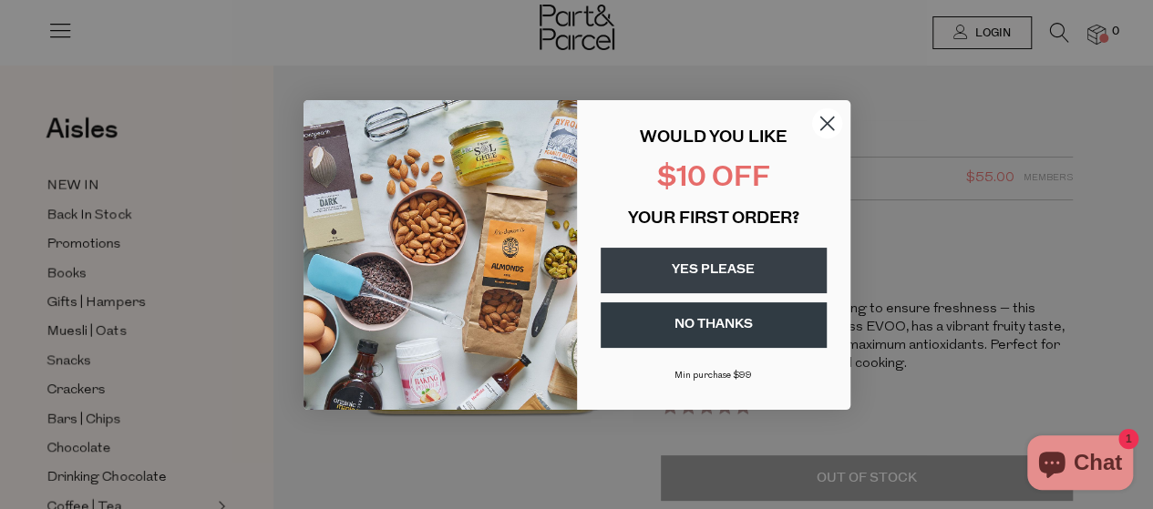
scroll to position [115, 0]
click at [827, 118] on circle "Close dialog" at bounding box center [826, 123] width 30 height 30
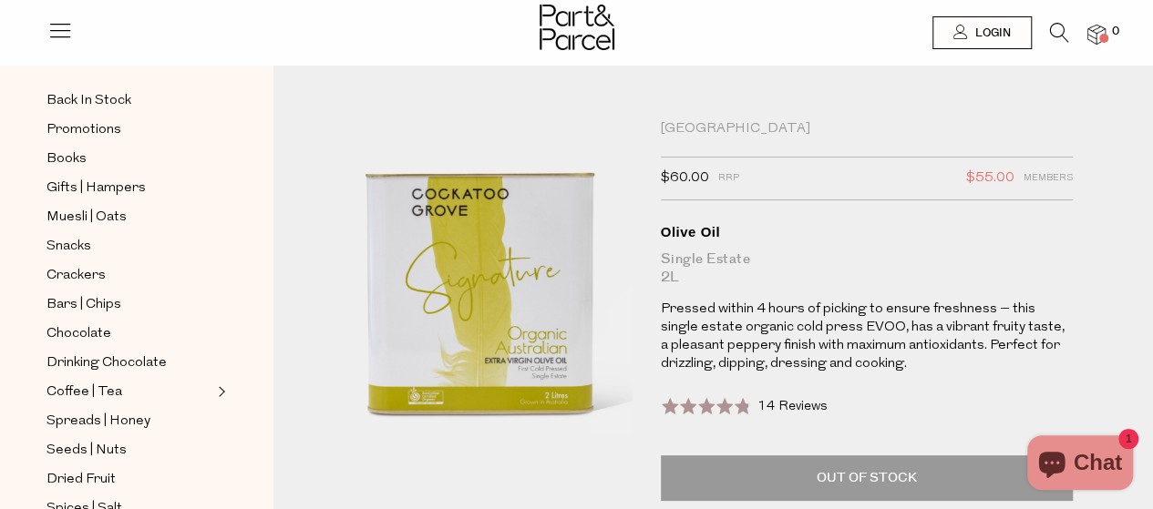
click at [306, 195] on div "Oils | Vinegar | Ghee Cockatoo Grove $60.00 RRP $55.00 Members Available: Trans…" at bounding box center [712, 398] width 879 height 611
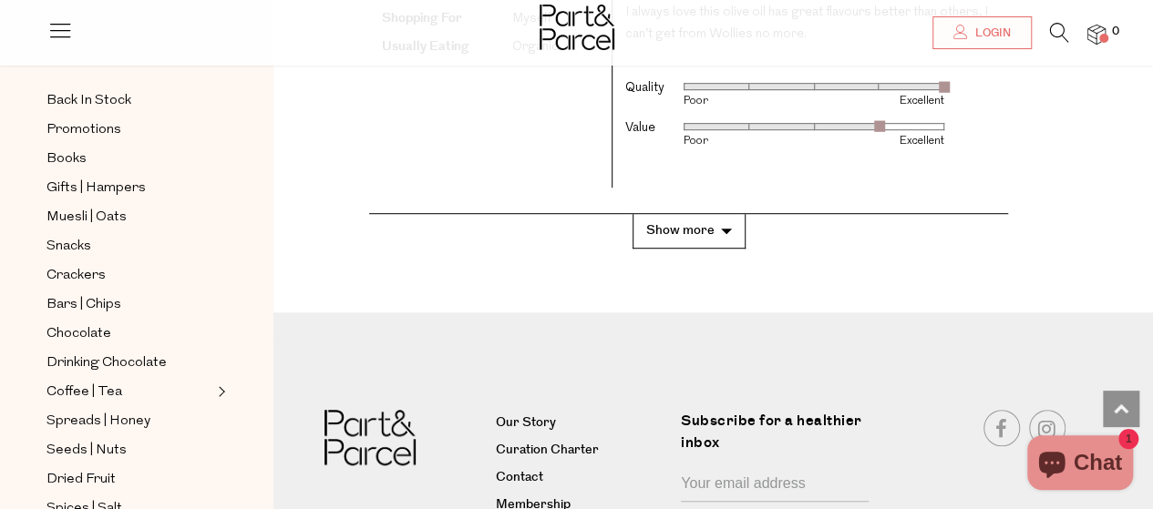
scroll to position [4081, 0]
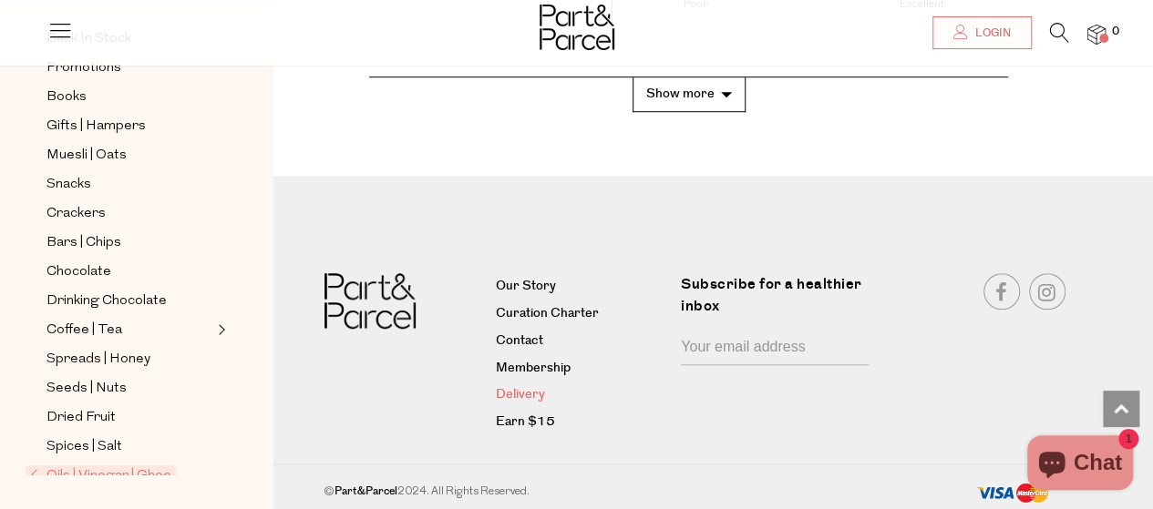
click at [515, 393] on link "Delivery" at bounding box center [581, 396] width 171 height 22
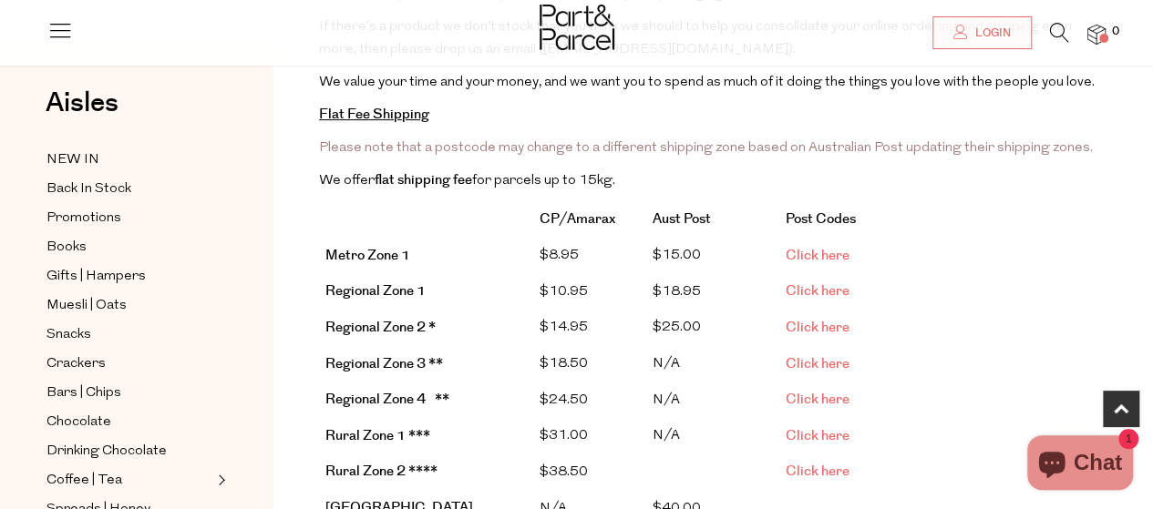
scroll to position [350, 0]
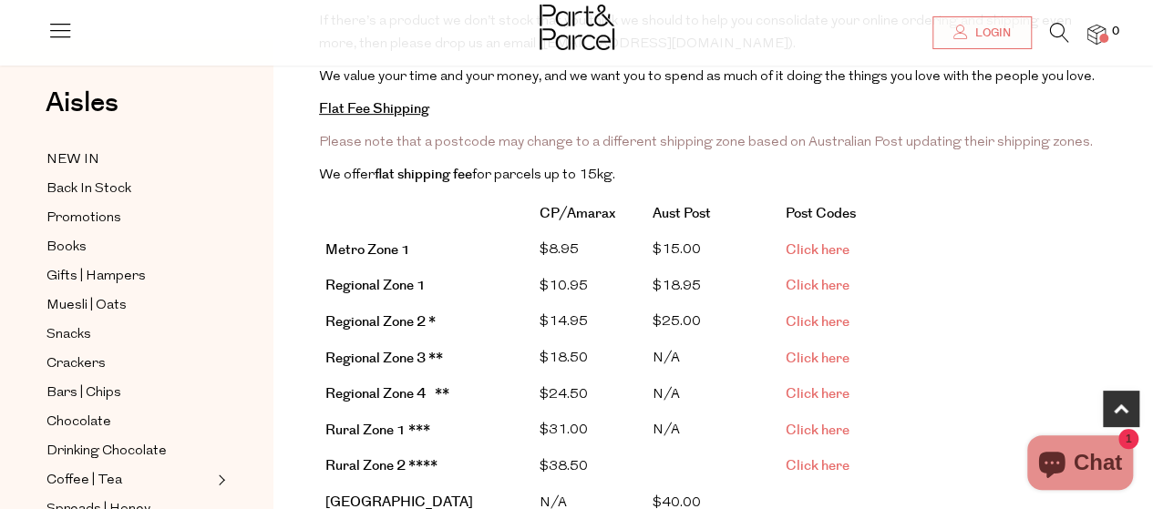
click at [801, 279] on span "Click here" at bounding box center [818, 285] width 64 height 19
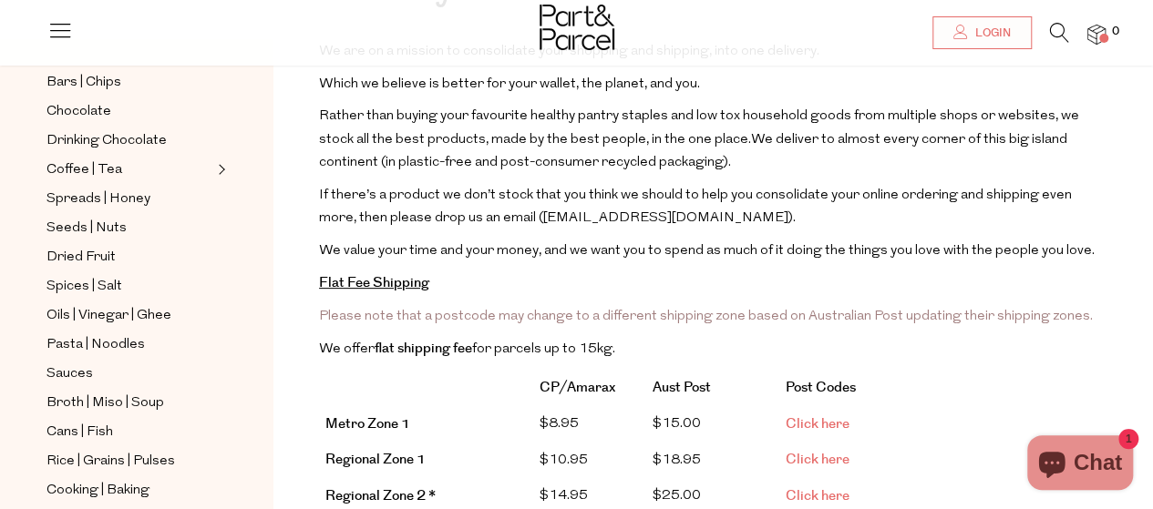
scroll to position [327, 0]
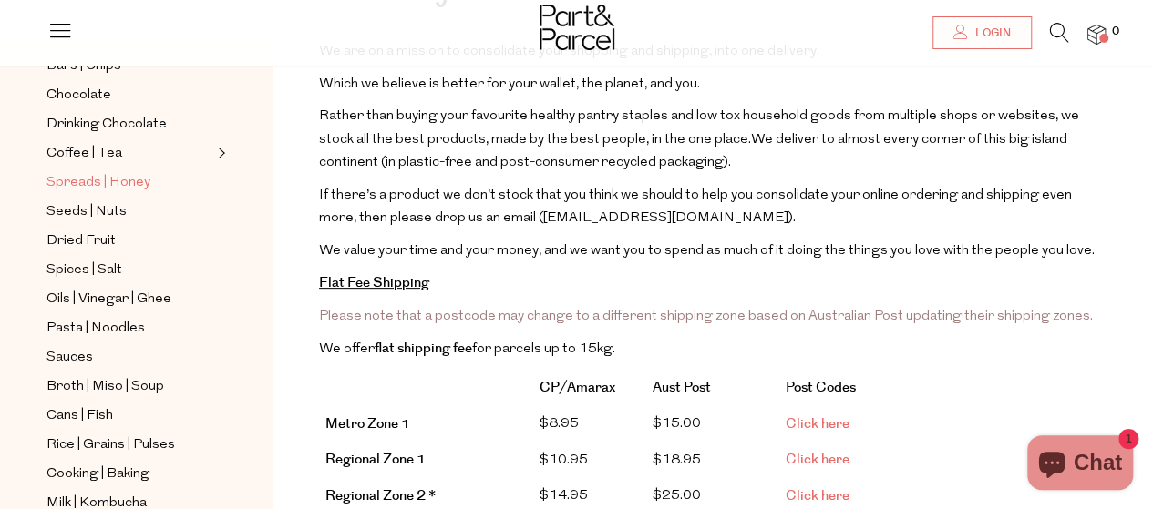
click at [118, 172] on span "Spreads | Honey" at bounding box center [98, 183] width 104 height 22
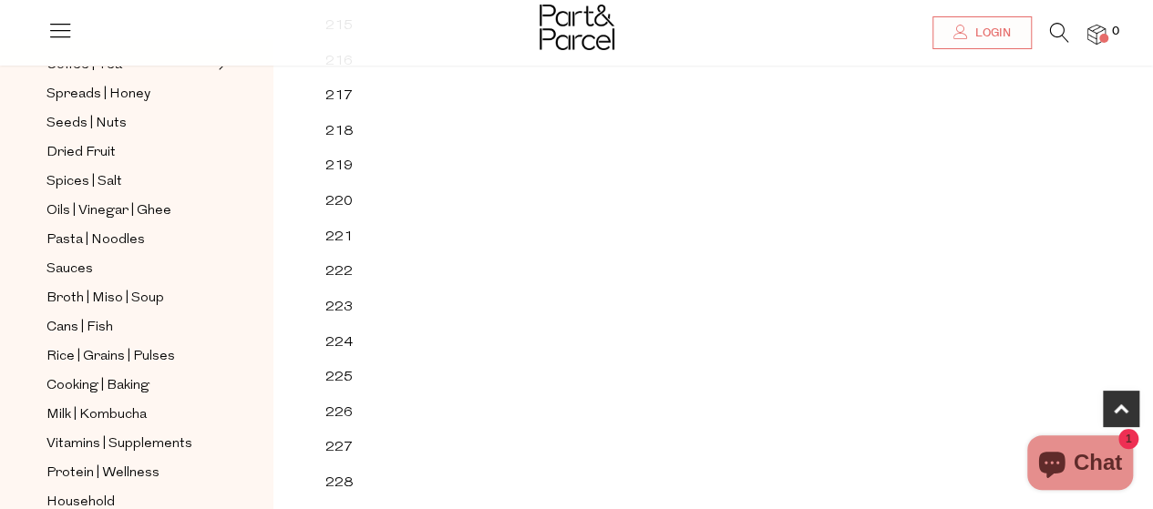
scroll to position [430, 0]
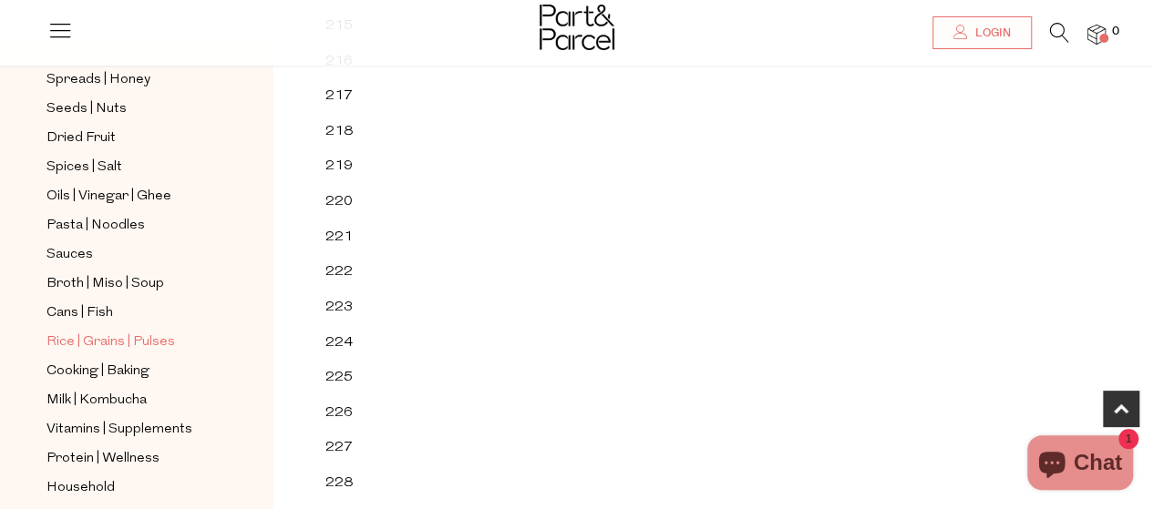
click at [57, 332] on span "Rice | Grains | Pulses" at bounding box center [110, 343] width 128 height 22
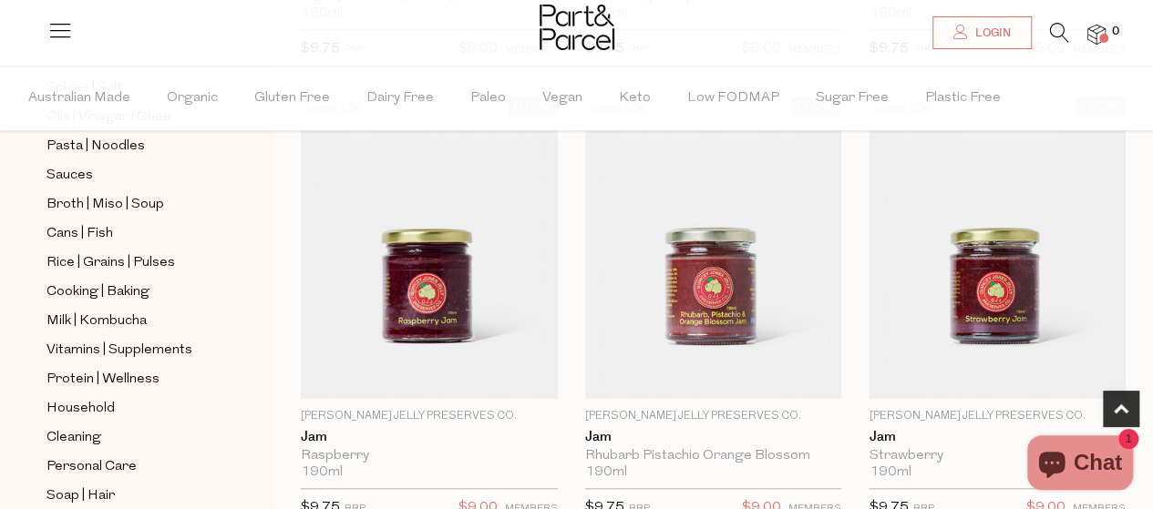
scroll to position [596, 0]
click at [108, 192] on span "Broth | Miso | Soup" at bounding box center [105, 203] width 118 height 22
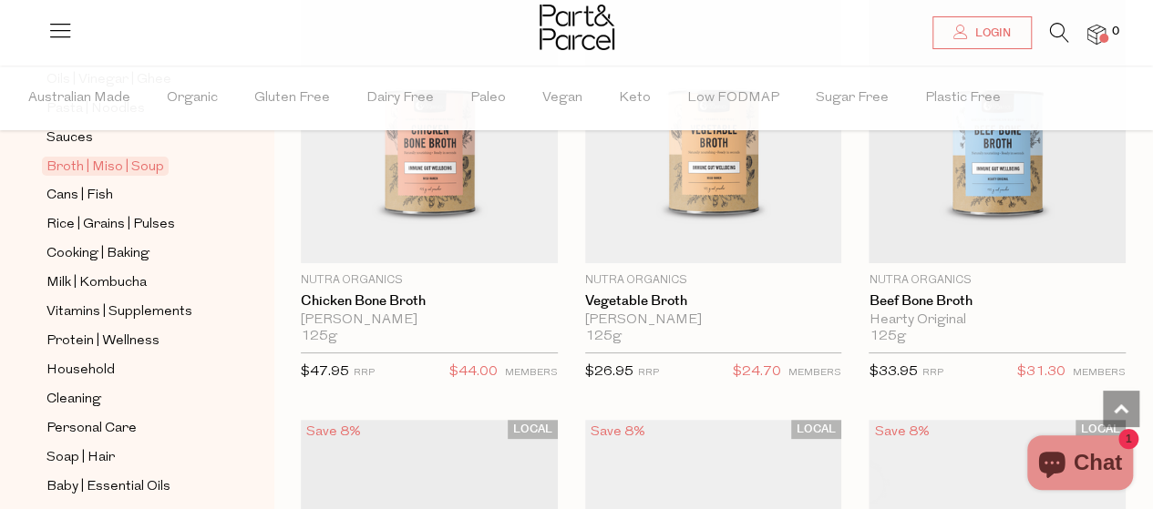
scroll to position [634, 0]
click at [62, 212] on span "Rice | Grains | Pulses" at bounding box center [110, 223] width 128 height 22
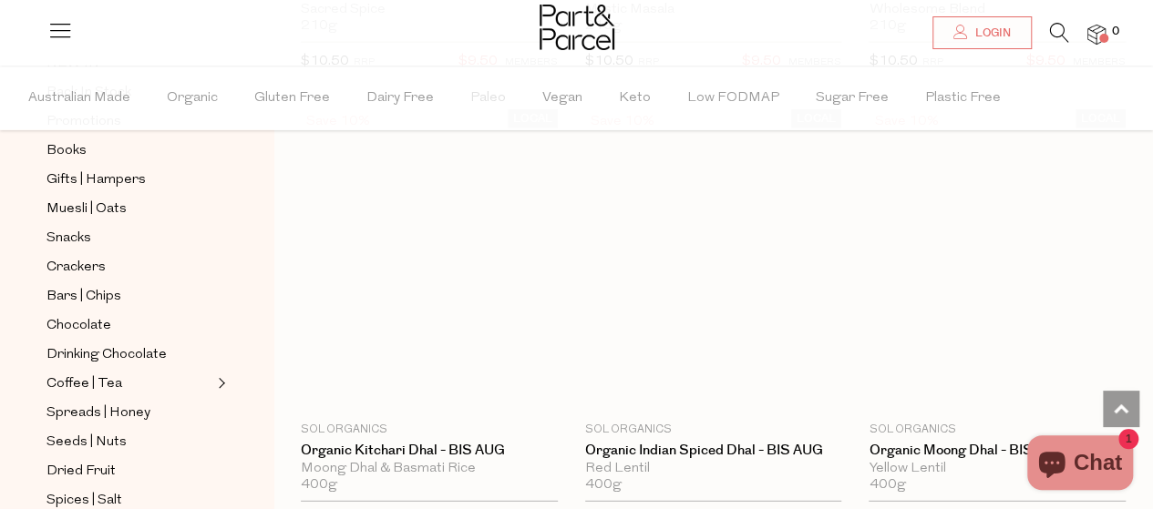
scroll to position [6146, 0]
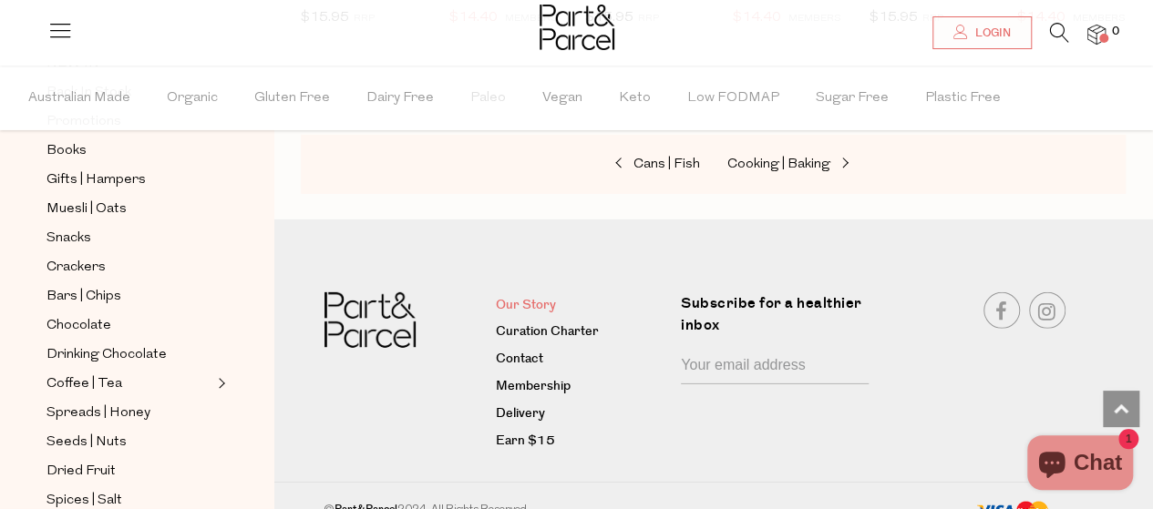
click at [516, 295] on link "Our Story" at bounding box center [581, 306] width 171 height 22
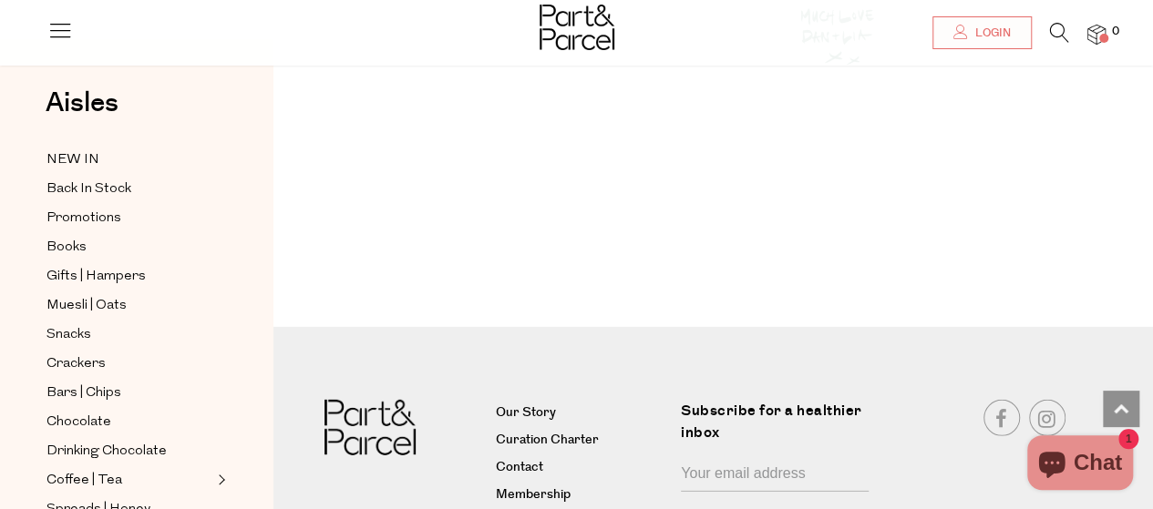
scroll to position [2668, 0]
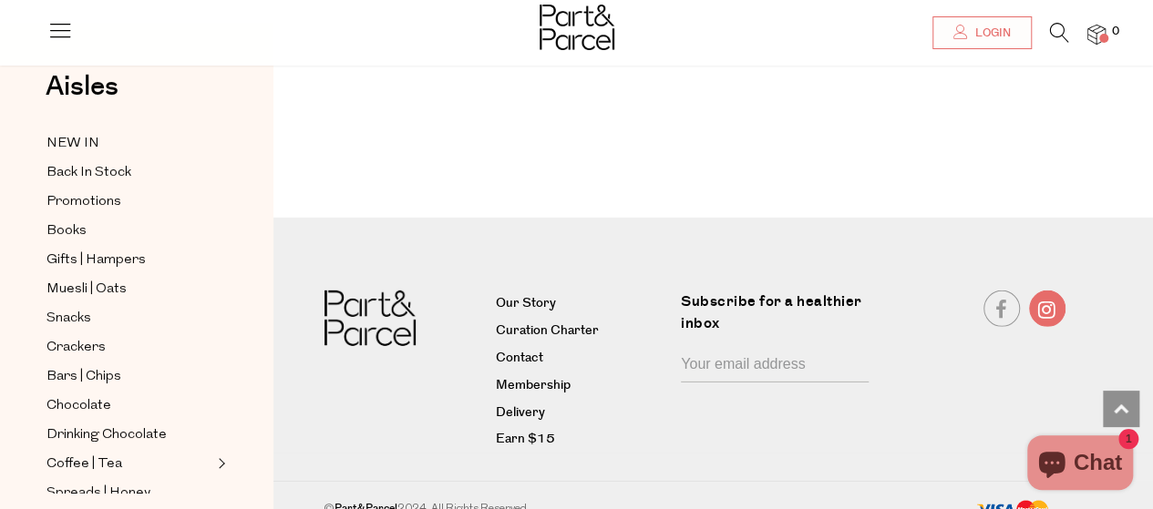
click at [1042, 291] on link at bounding box center [1047, 309] width 36 height 36
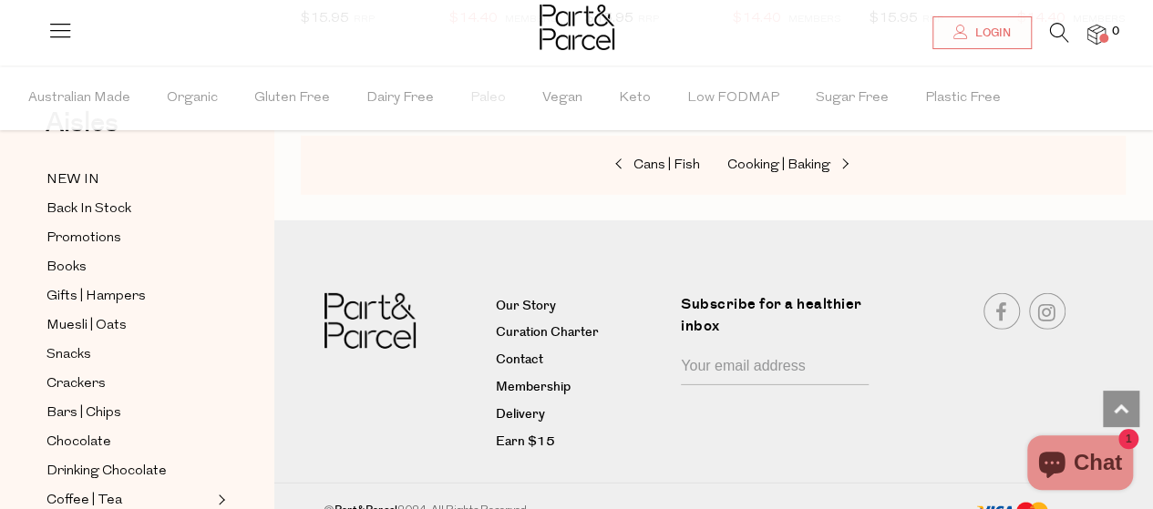
scroll to position [6146, 0]
click at [691, 158] on span "Cans | Fish" at bounding box center [666, 165] width 67 height 14
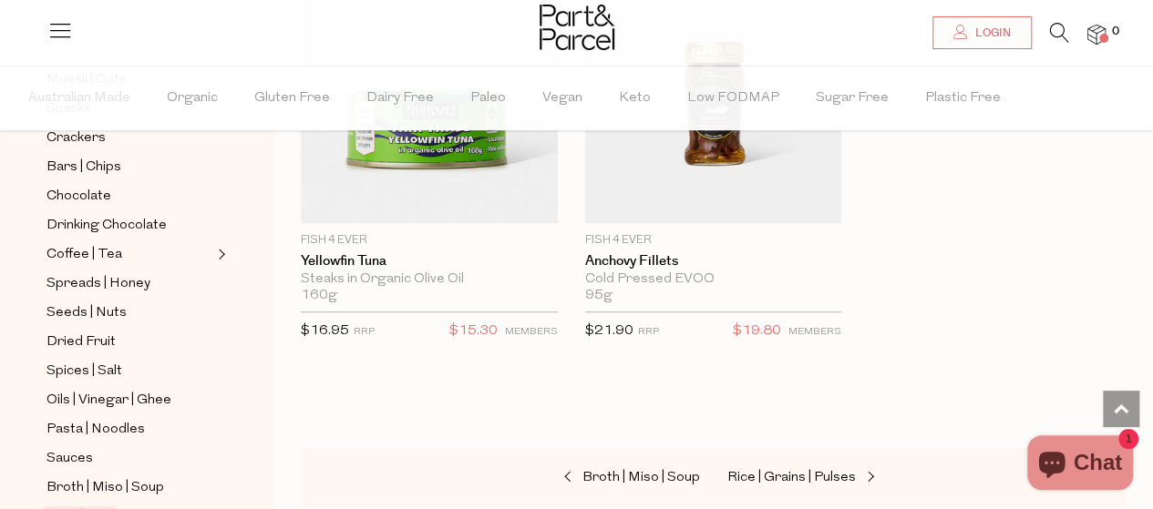
scroll to position [313, 0]
click at [106, 359] on span "Spices | Salt" at bounding box center [84, 370] width 76 height 22
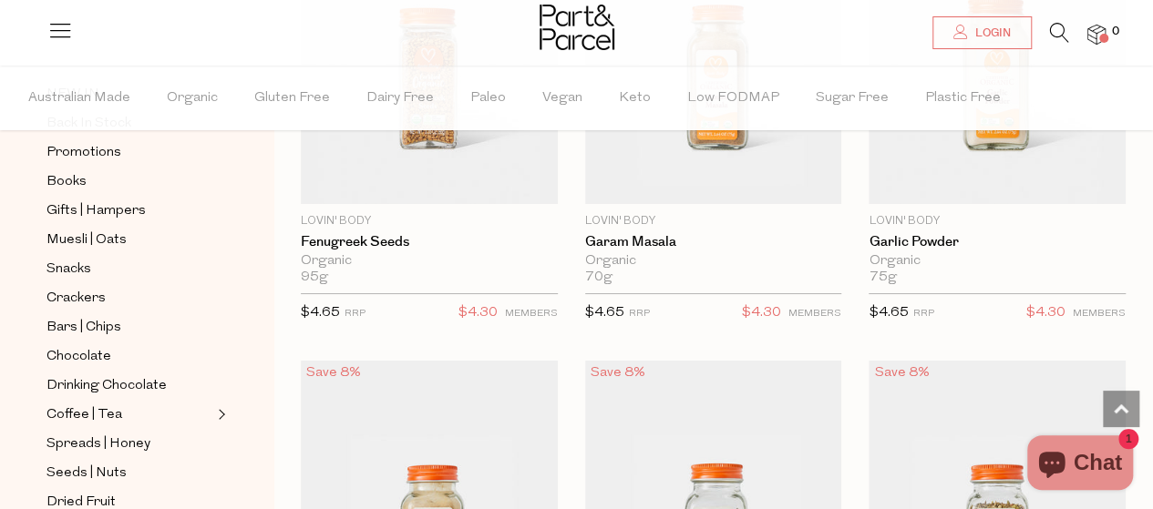
scroll to position [152, 0]
click at [77, 233] on span "Muesli | Oats" at bounding box center [86, 240] width 80 height 22
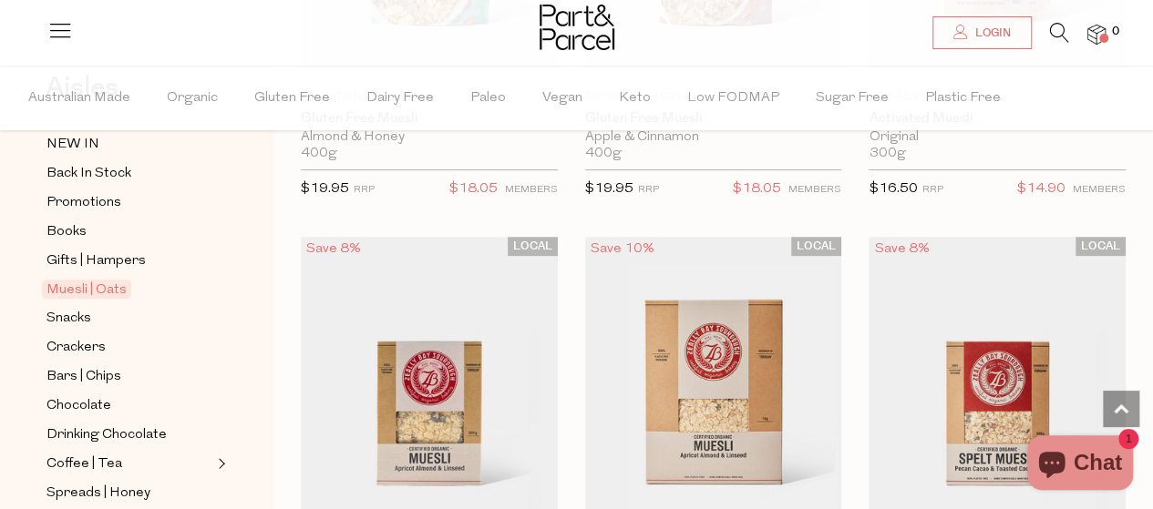
scroll to position [157, 0]
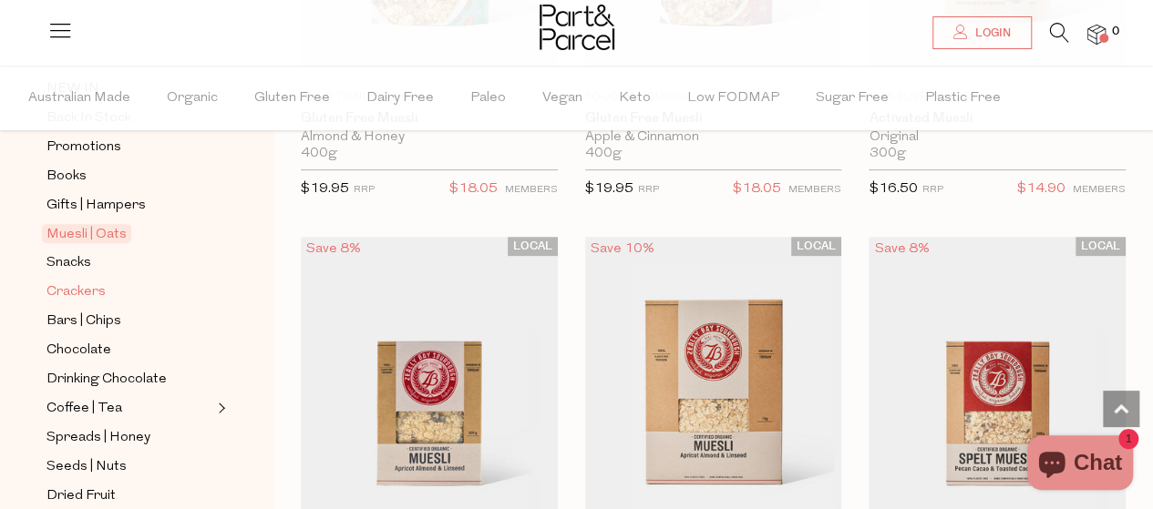
click at [62, 282] on span "Crackers" at bounding box center [75, 293] width 59 height 22
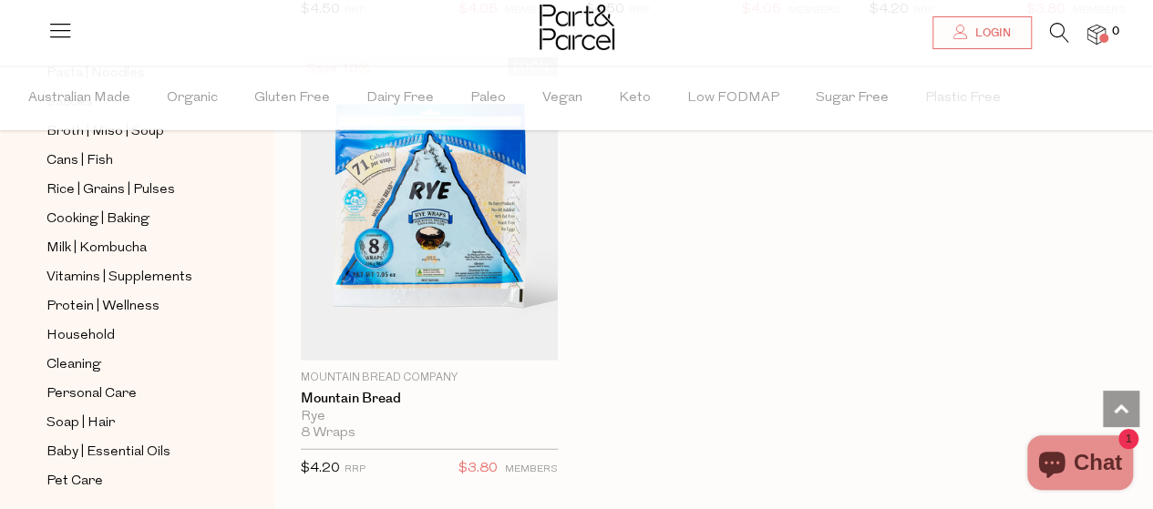
scroll to position [702, 0]
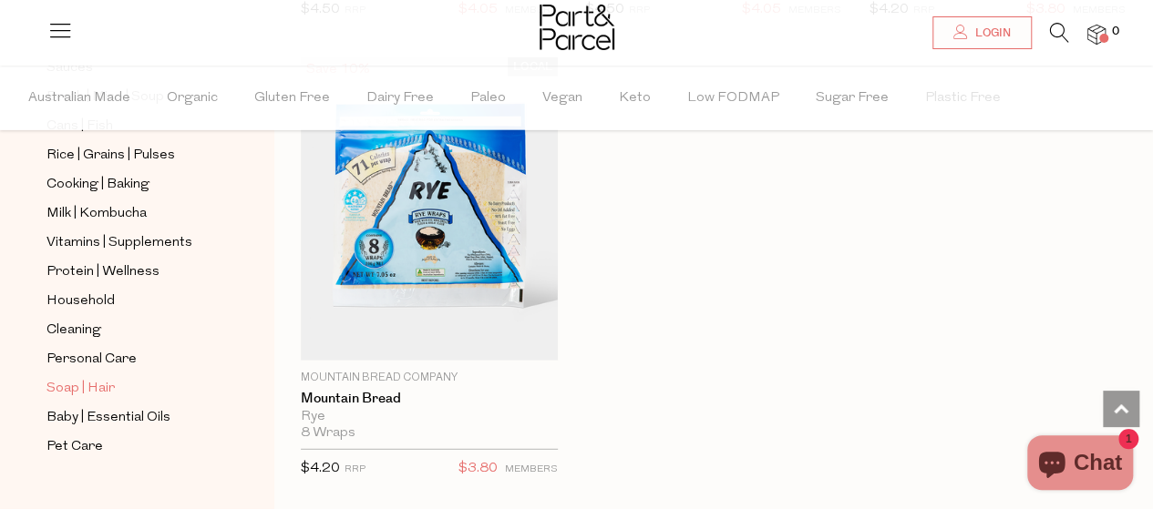
click at [64, 378] on span "Soap | Hair" at bounding box center [80, 389] width 68 height 22
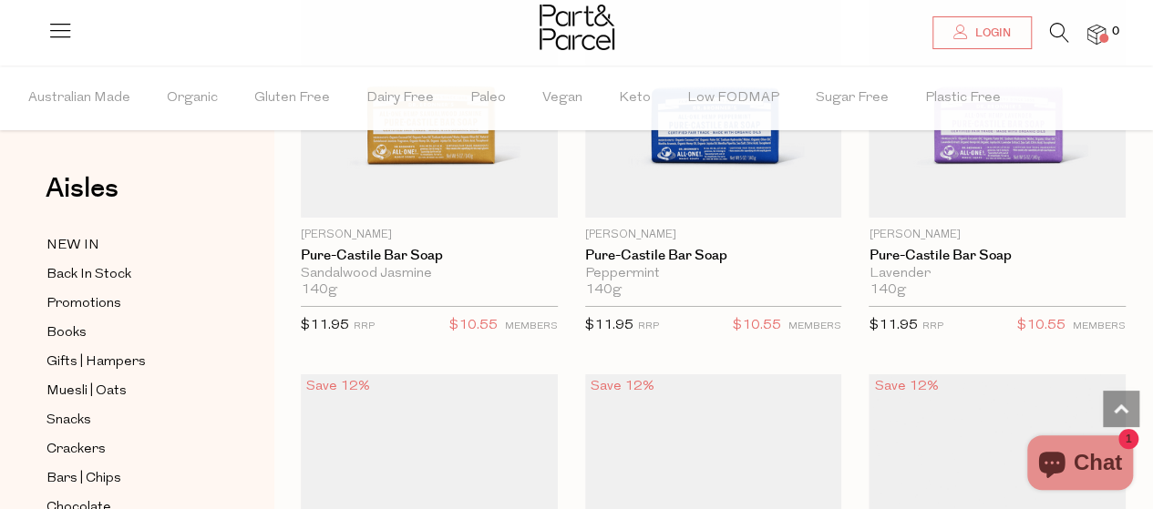
scroll to position [3072, 0]
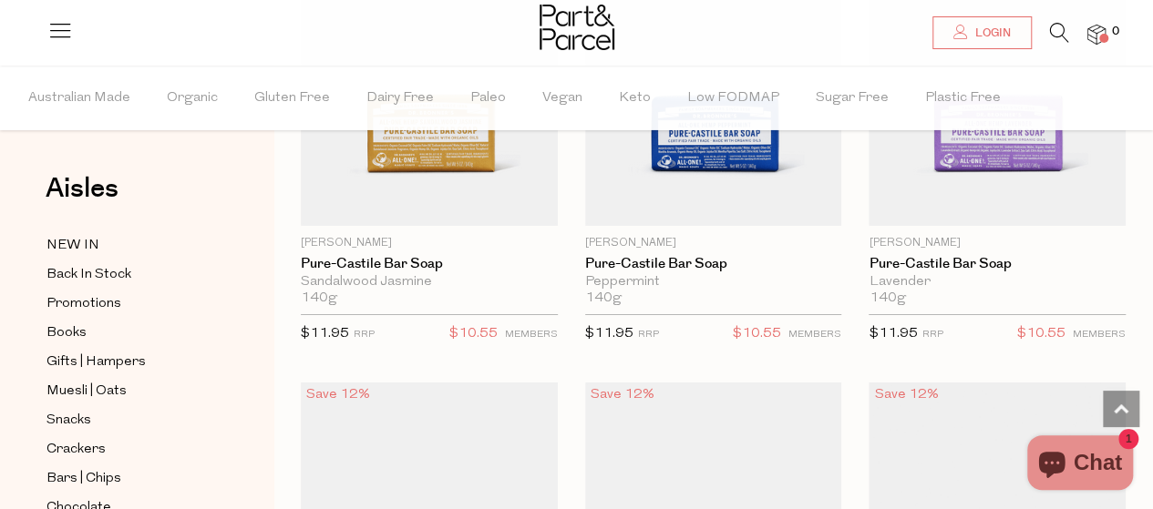
click at [1052, 34] on icon at bounding box center [1059, 33] width 19 height 20
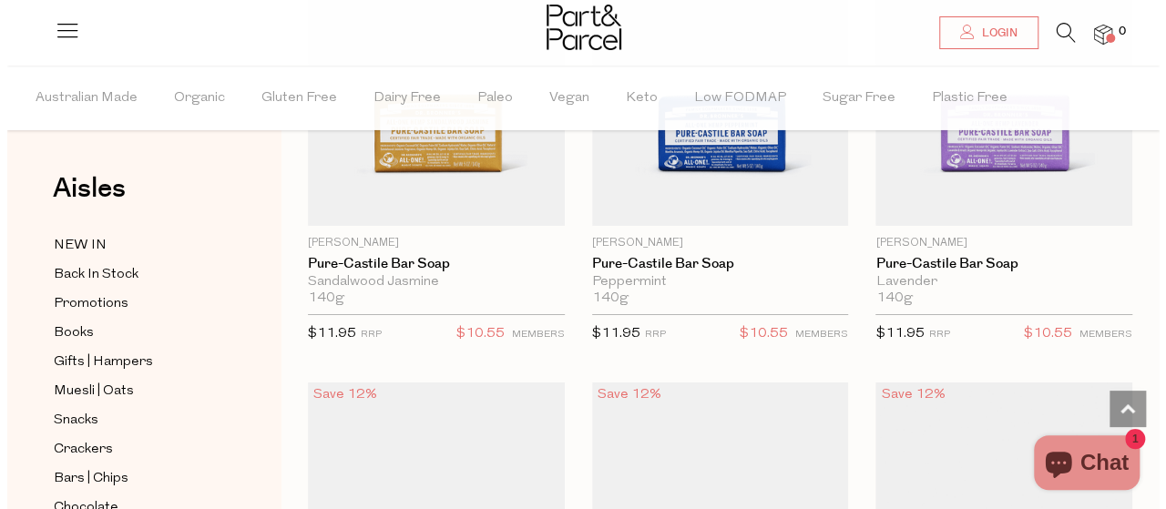
scroll to position [3105, 0]
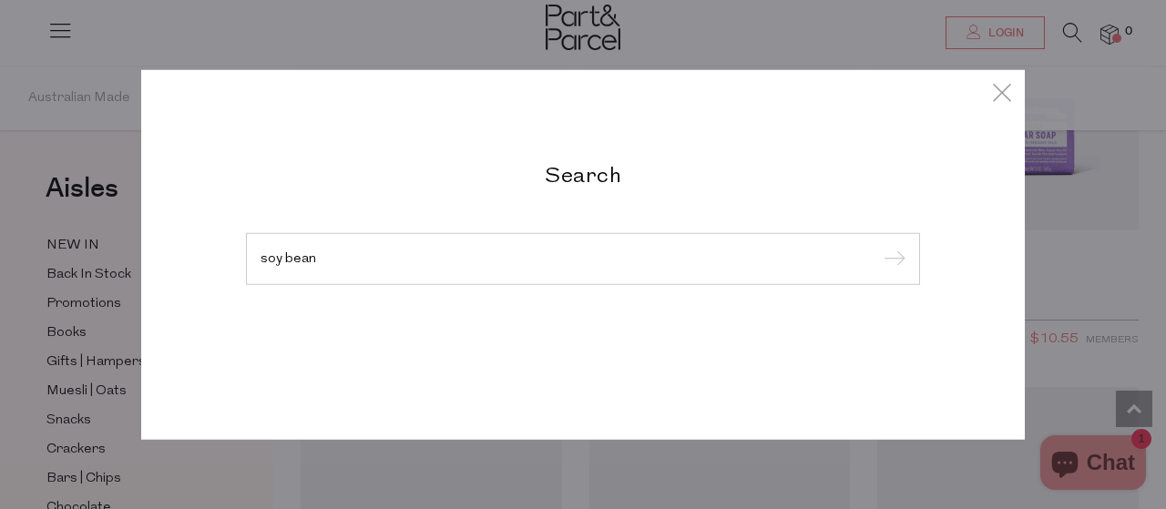
type input "soy bean"
click at [878, 246] on input "submit" at bounding box center [891, 259] width 27 height 27
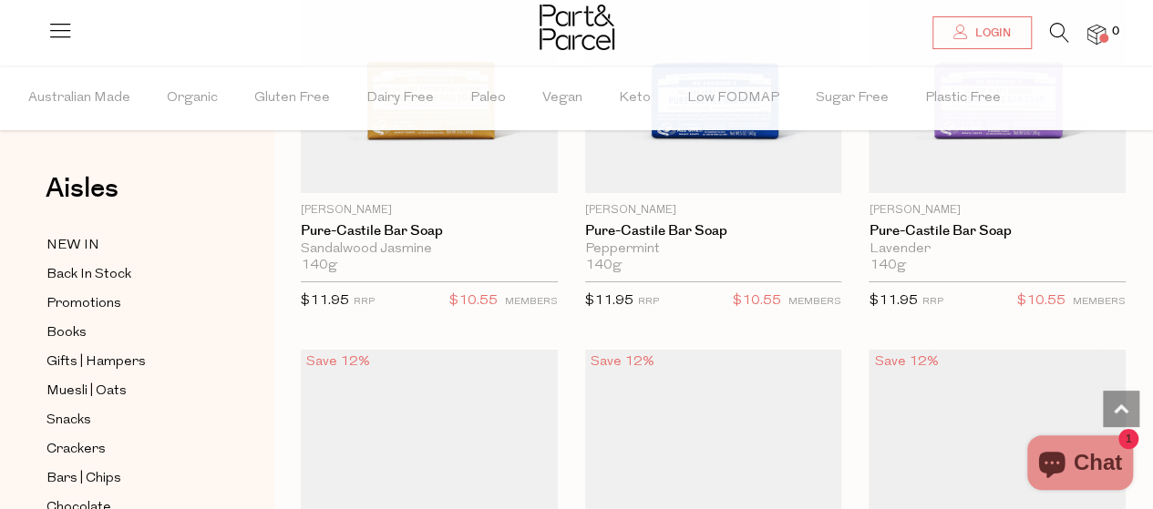
click at [1060, 35] on icon at bounding box center [1059, 33] width 19 height 20
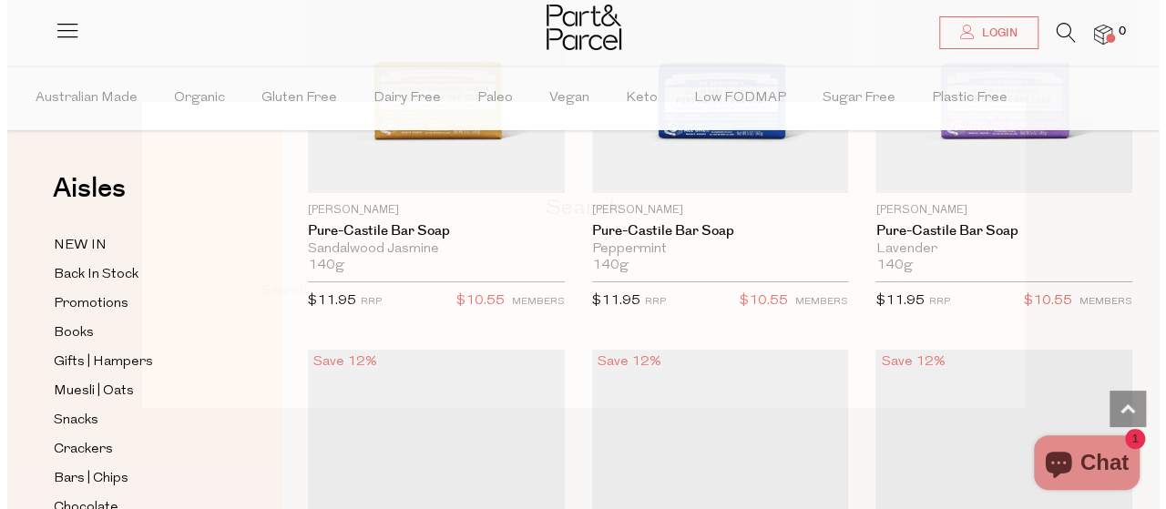
scroll to position [3137, 0]
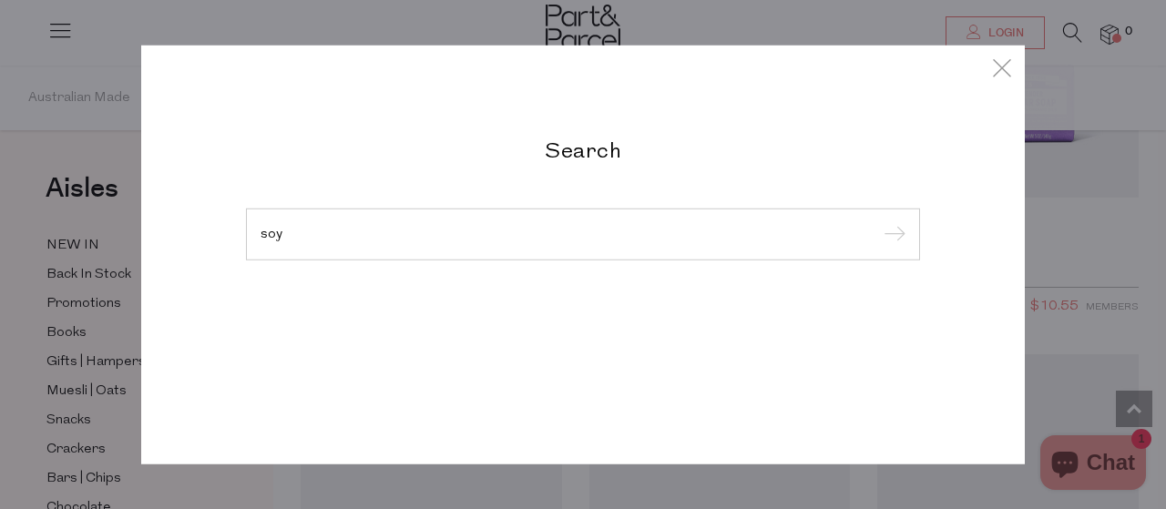
type input "soy"
click at [878, 221] on input "submit" at bounding box center [891, 234] width 27 height 27
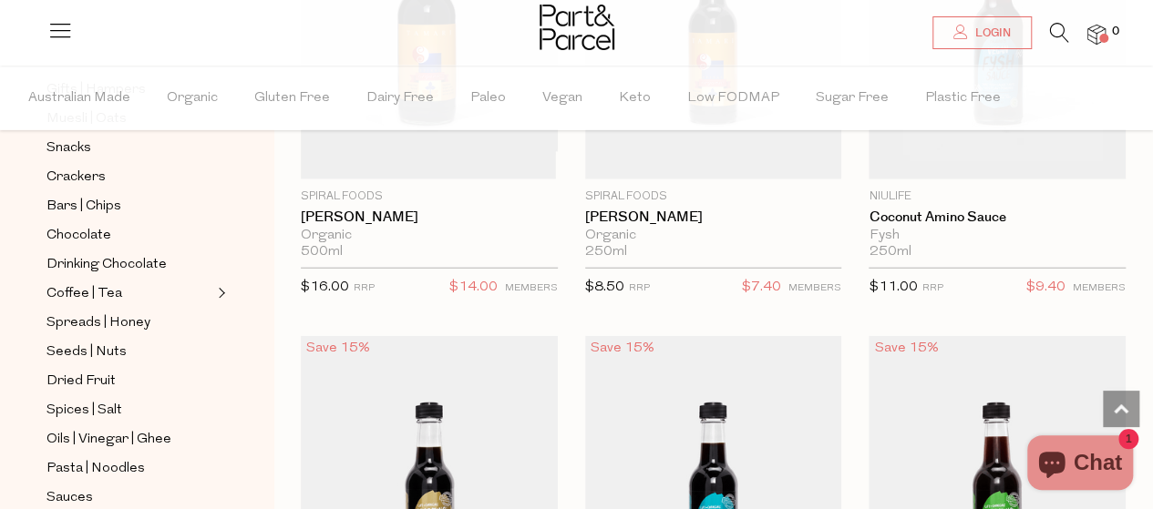
scroll to position [275, 0]
click at [106, 281] on span "Coffee | Tea" at bounding box center [84, 292] width 76 height 22
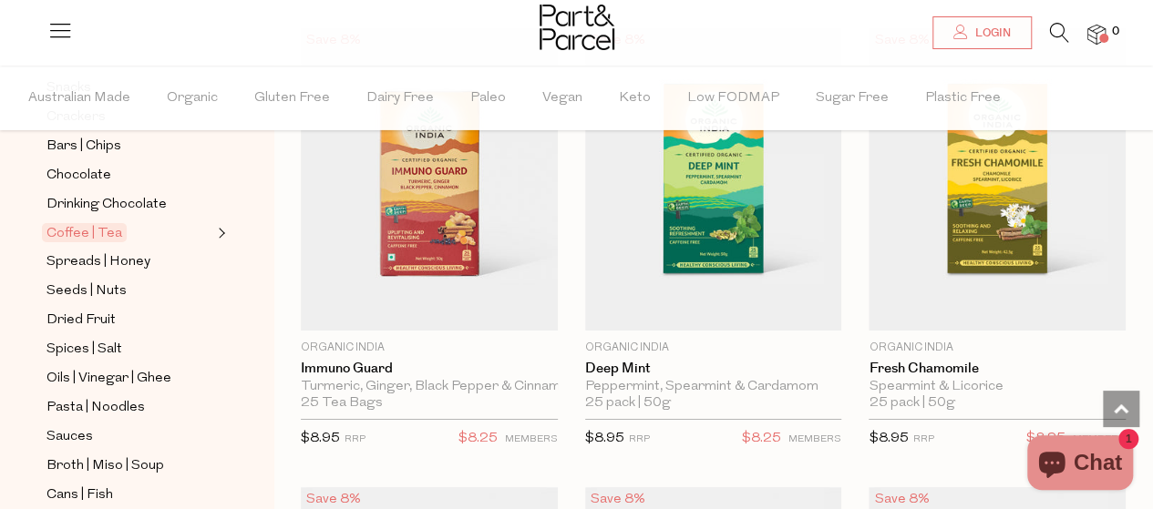
scroll to position [335, 0]
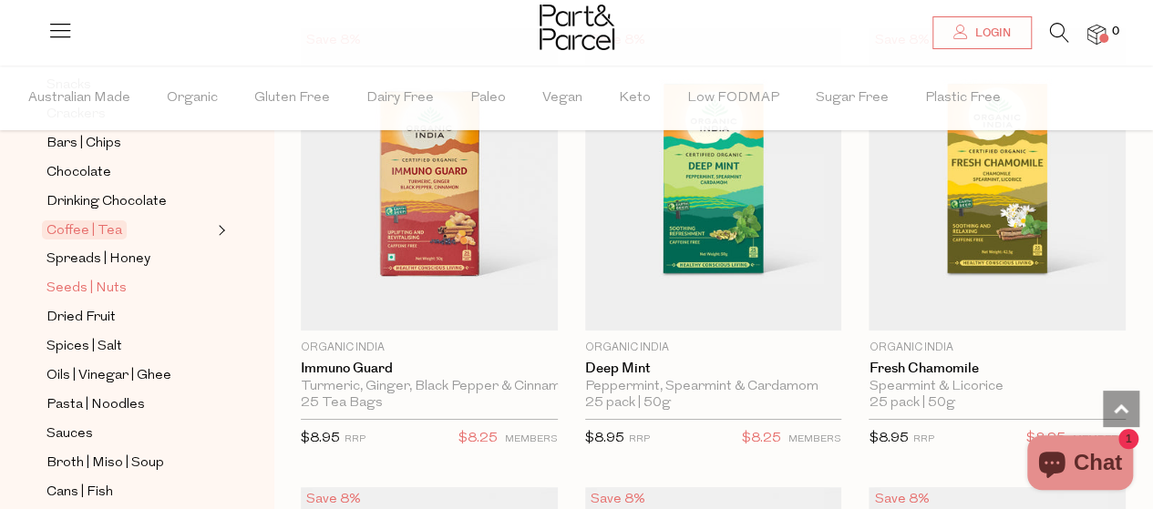
click at [75, 284] on span "Seeds | Nuts" at bounding box center [86, 289] width 80 height 22
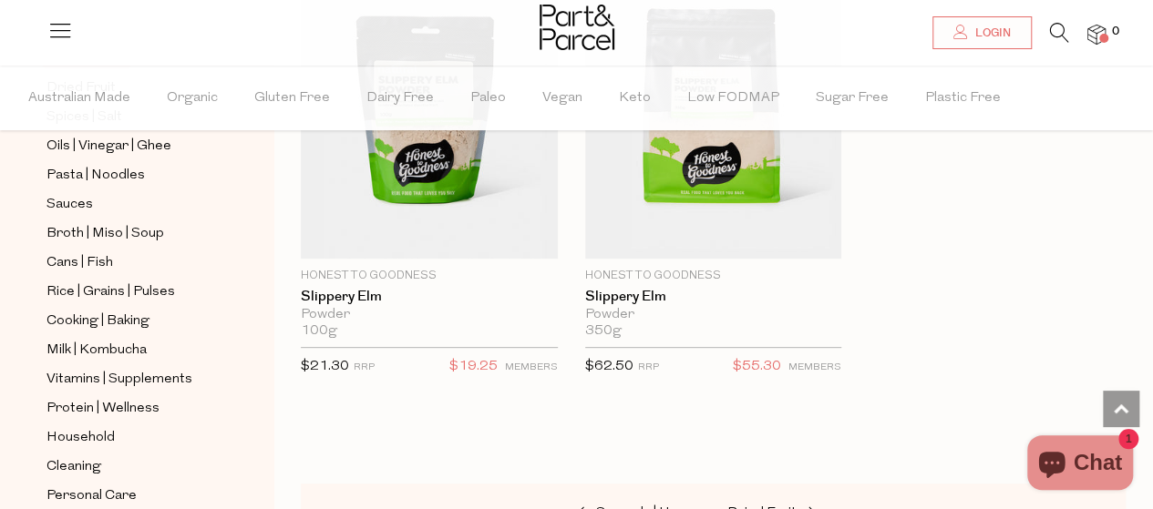
scroll to position [7177, 0]
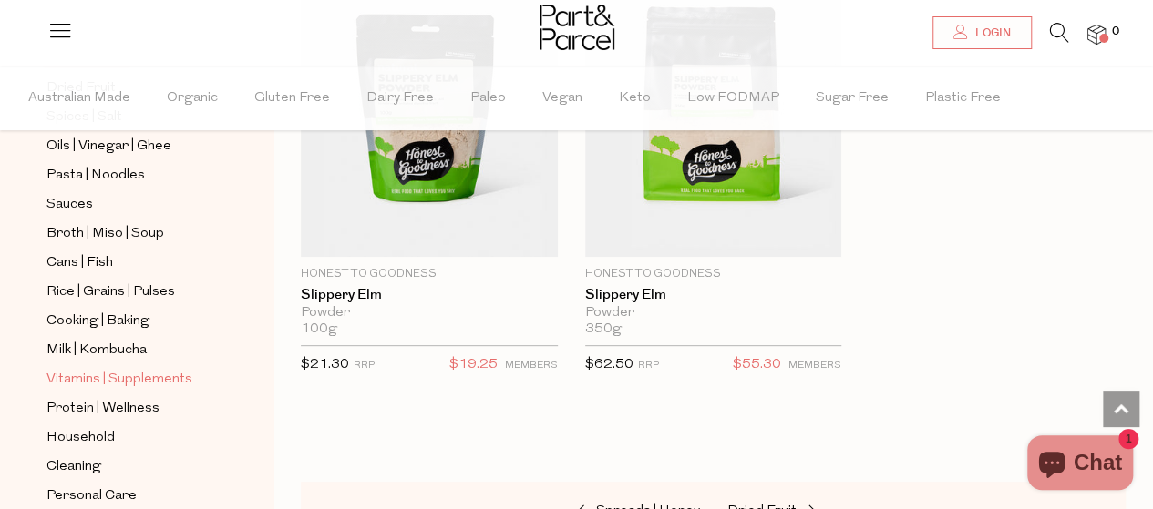
click at [73, 369] on span "Vitamins | Supplements" at bounding box center [119, 380] width 146 height 22
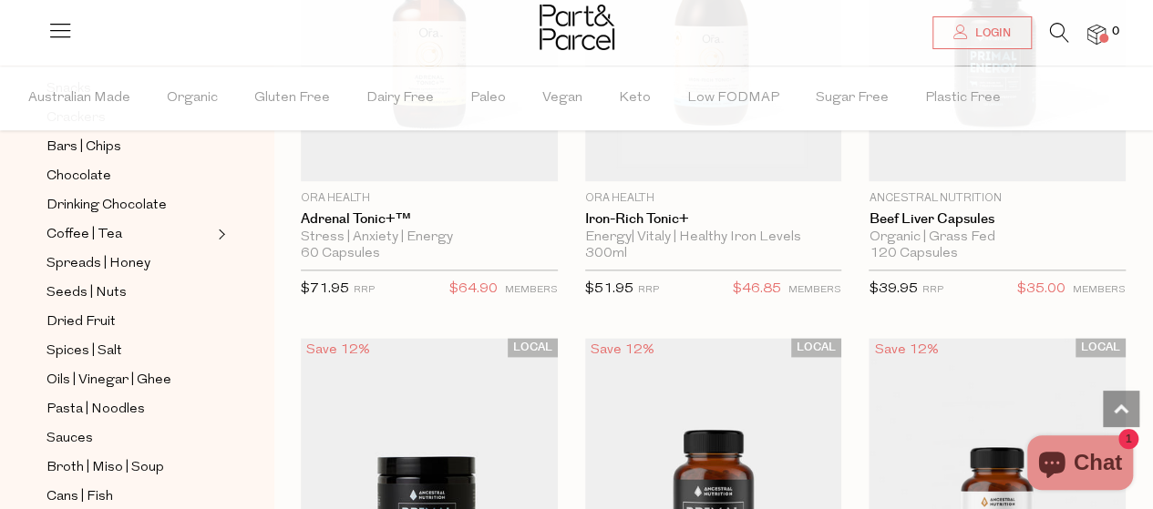
scroll to position [346, 0]
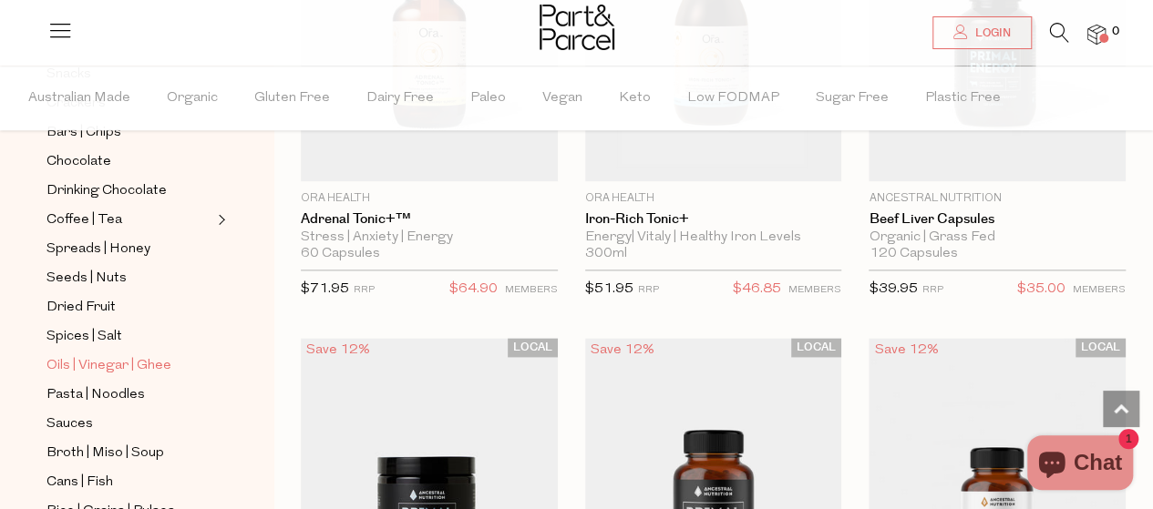
click at [66, 355] on span "Oils | Vinegar | Ghee" at bounding box center [108, 366] width 125 height 22
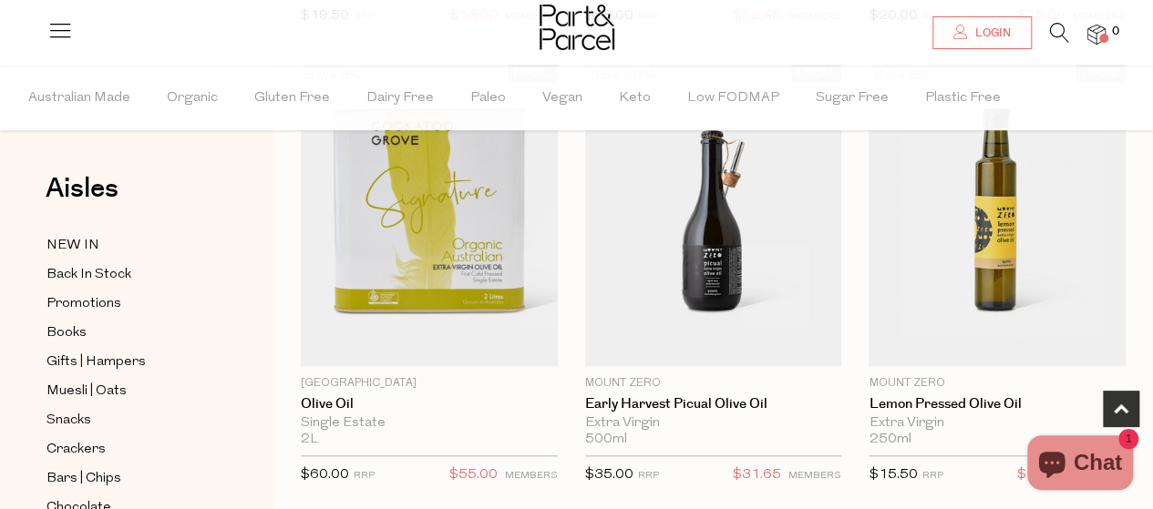
scroll to position [634, 0]
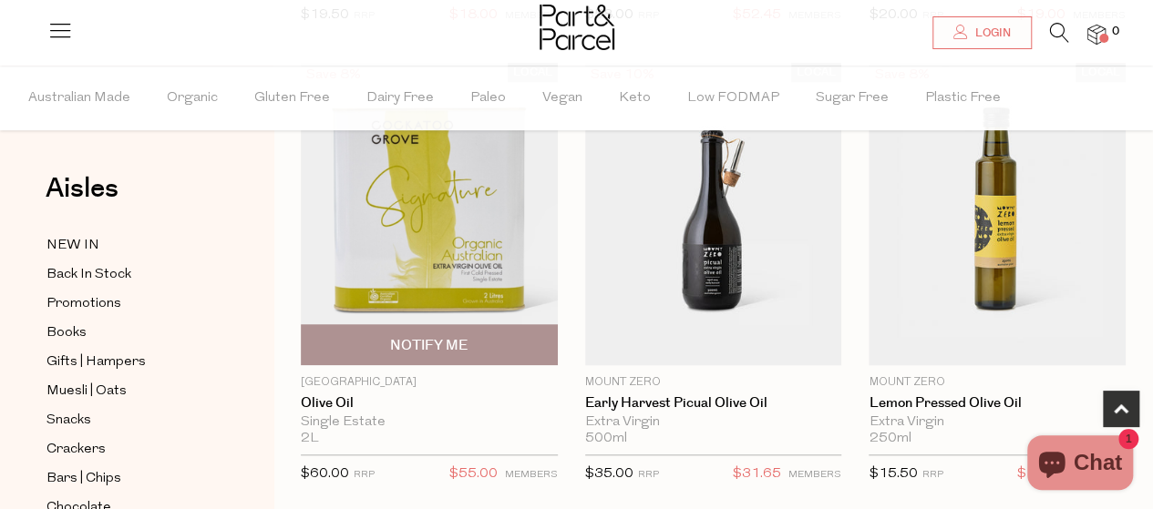
click at [340, 431] on div "2L Only 0 Available" at bounding box center [429, 439] width 257 height 16
click at [370, 361] on span "Notify Me" at bounding box center [429, 344] width 246 height 39
type input "Notify when available"
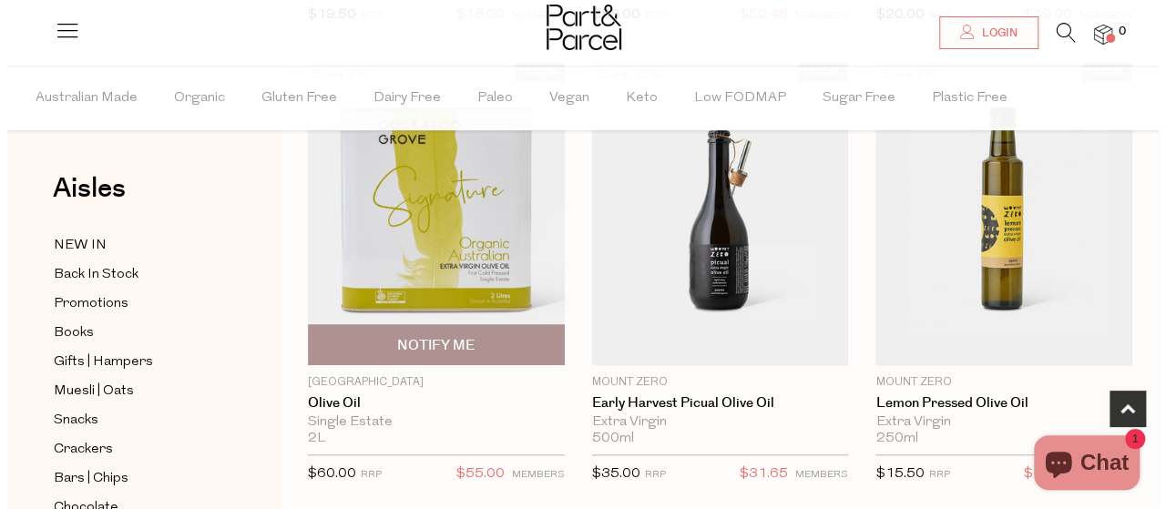
scroll to position [640, 0]
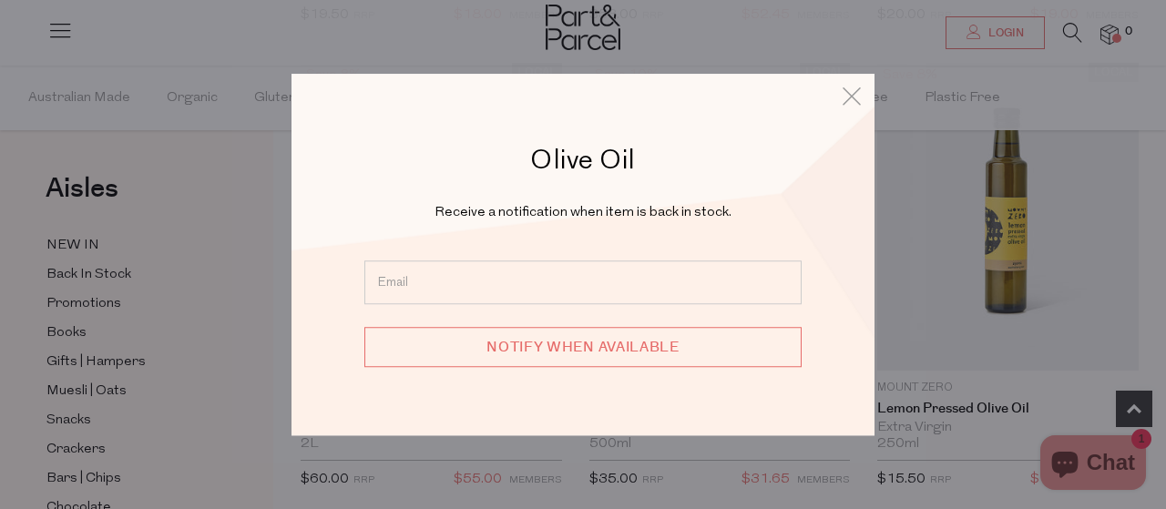
click at [620, 275] on input "email" at bounding box center [583, 283] width 437 height 44
type input "to"
click at [857, 89] on icon at bounding box center [851, 96] width 27 height 26
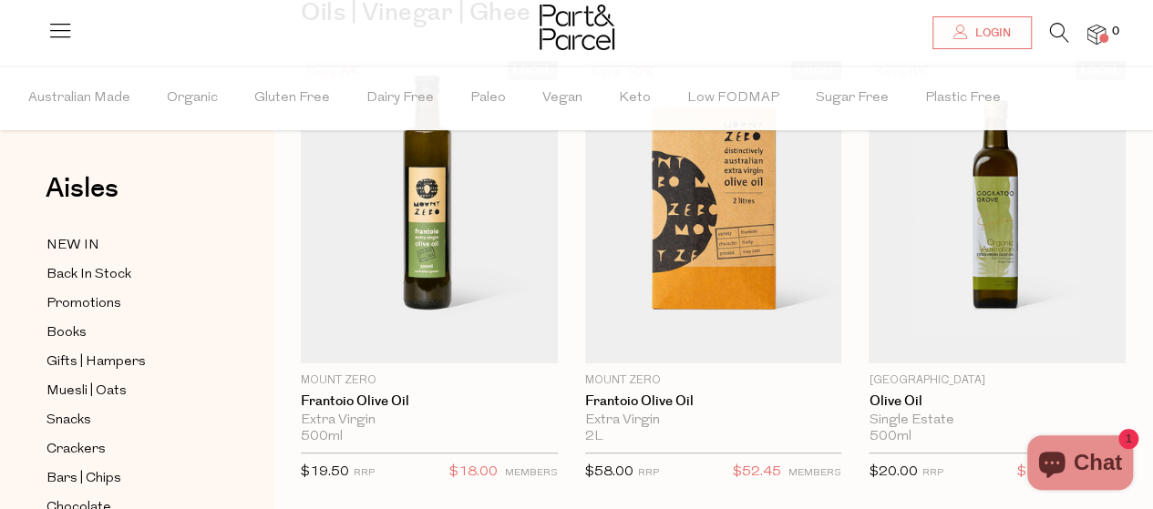
scroll to position [171, 0]
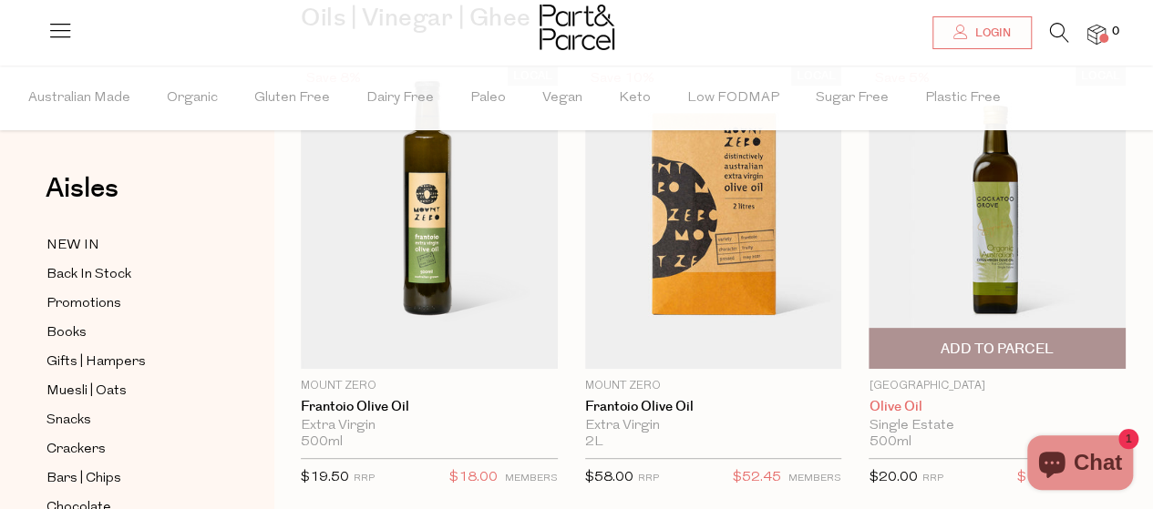
click at [916, 399] on link "Olive Oil" at bounding box center [996, 407] width 257 height 16
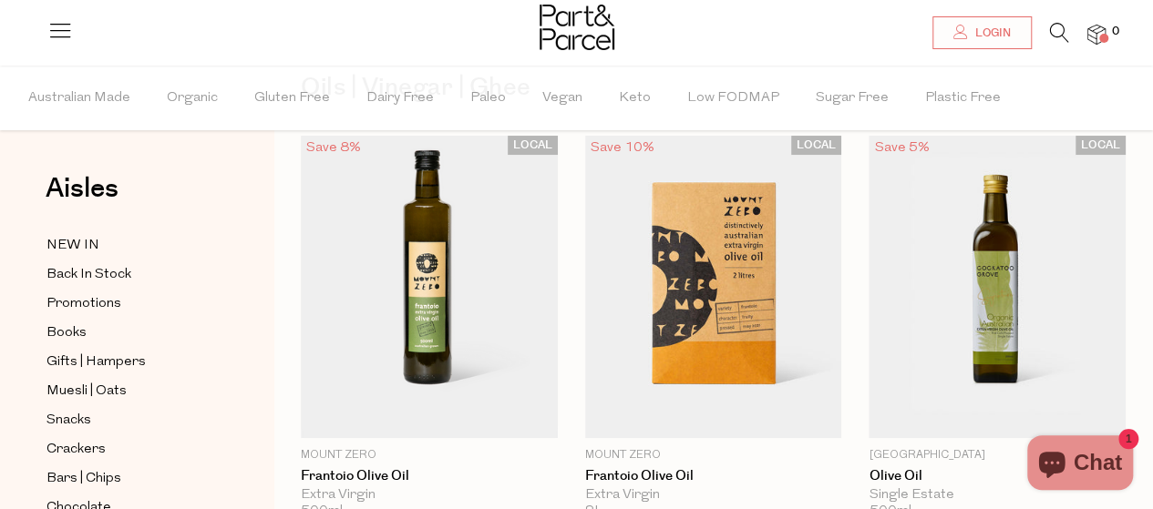
scroll to position [108, 0]
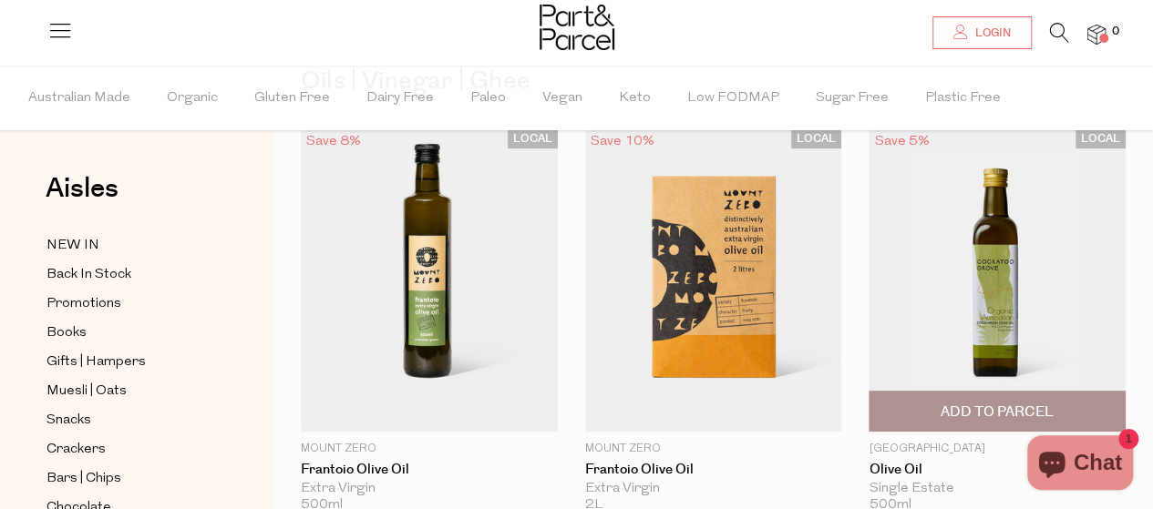
click at [1019, 343] on img at bounding box center [996, 280] width 257 height 303
